Goal: Find specific page/section

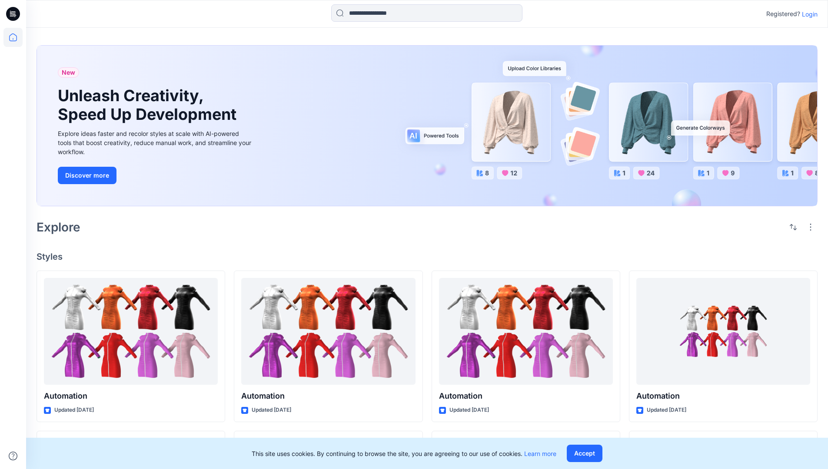
click at [485, 45] on div "New Unleash Creativity, Speed Up Development Explore ideas faster and recolor s…" at bounding box center [427, 127] width 781 height 179
click at [63, 226] on h2 "Explore" at bounding box center [59, 227] width 44 height 14
click at [50, 254] on h4 "Styles" at bounding box center [427, 257] width 781 height 10
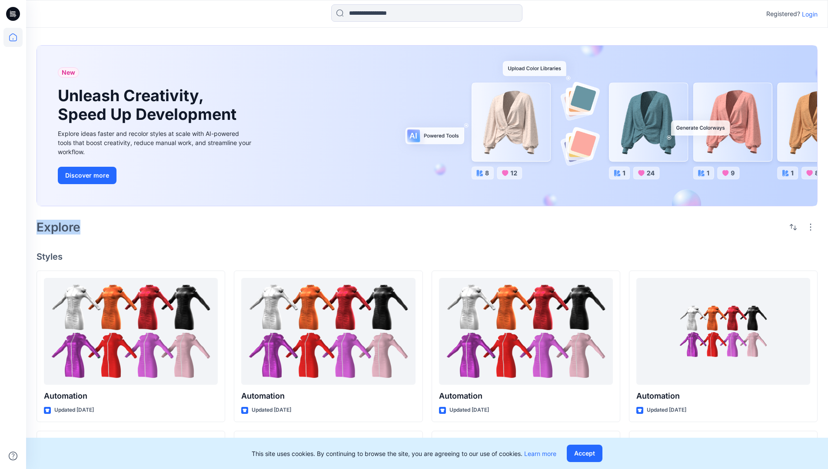
click at [50, 254] on h4 "Styles" at bounding box center [427, 257] width 781 height 10
click at [122, 241] on div "New Unleash Creativity, Speed Up Development Explore ideas faster and recolor s…" at bounding box center [427, 406] width 802 height 757
click at [781, 12] on p "Registered?" at bounding box center [783, 14] width 34 height 10
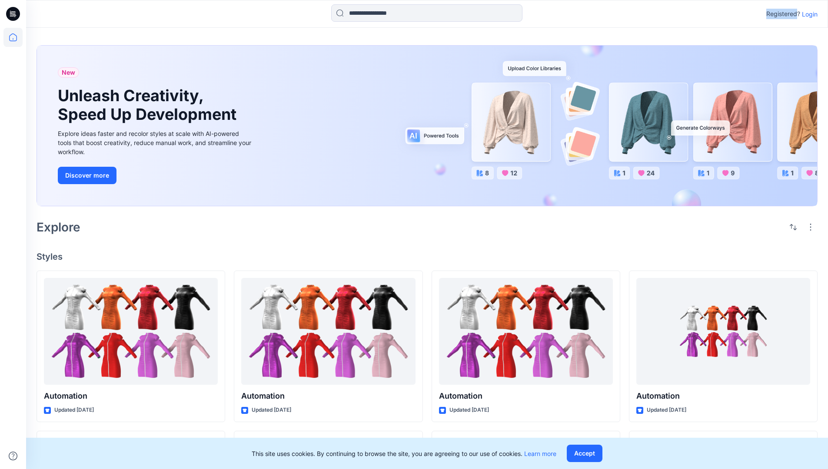
click at [781, 12] on p "Registered?" at bounding box center [783, 14] width 34 height 10
click at [731, 14] on div "Registered? Login" at bounding box center [427, 13] width 802 height 19
click at [822, 14] on div "Registered? Login" at bounding box center [427, 13] width 802 height 19
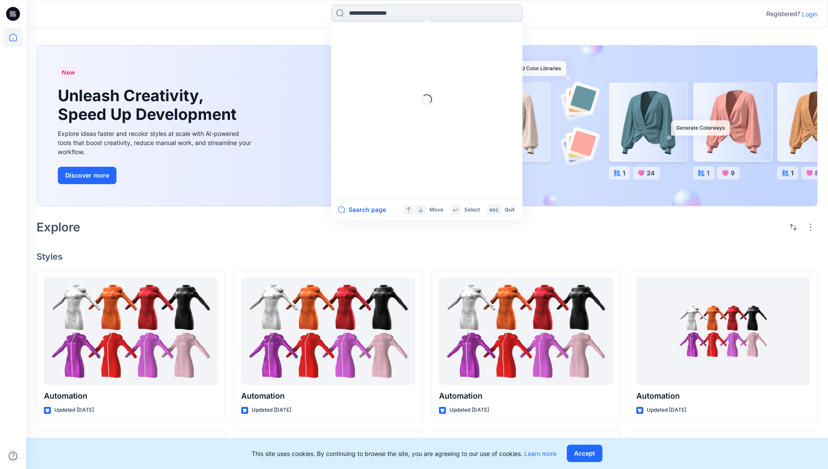
click at [364, 16] on input at bounding box center [426, 12] width 191 height 17
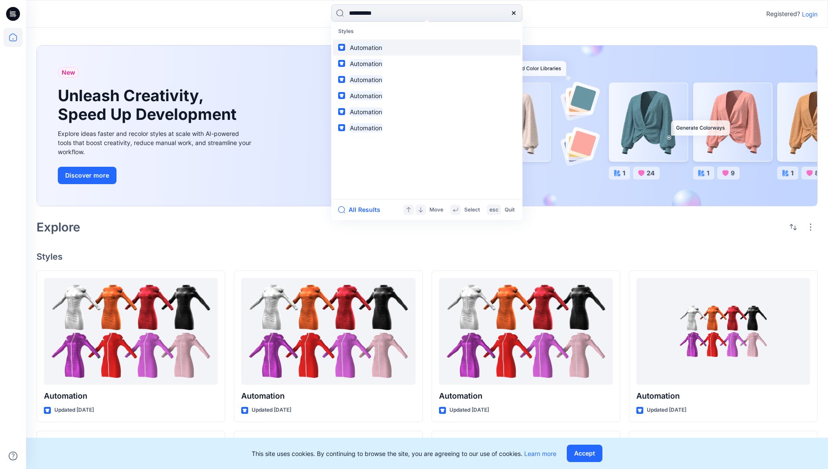
type input "**********"
click at [370, 46] on mark "Automation" at bounding box center [366, 48] width 35 height 10
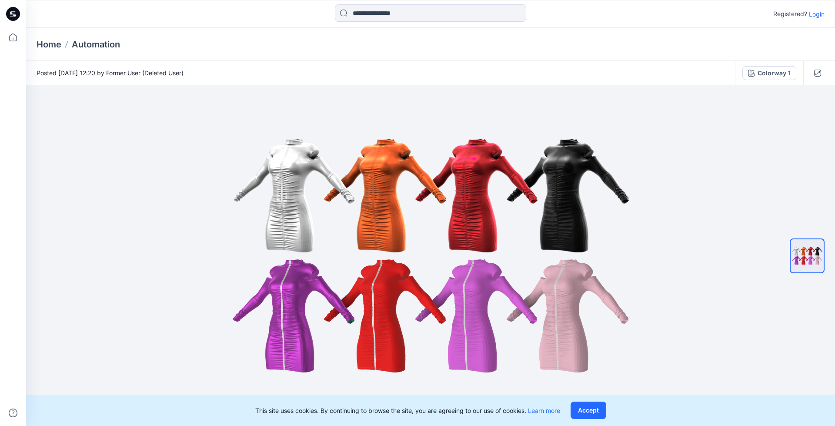
click at [102, 44] on p "Automation" at bounding box center [96, 44] width 48 height 12
click at [13, 14] on icon at bounding box center [14, 14] width 3 height 0
